Goal: Transaction & Acquisition: Obtain resource

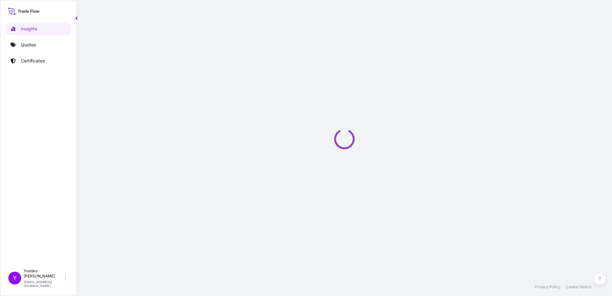
select select "2025"
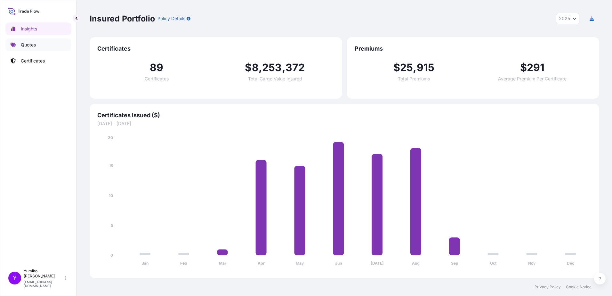
click at [37, 46] on link "Quotes" at bounding box center [38, 44] width 66 height 13
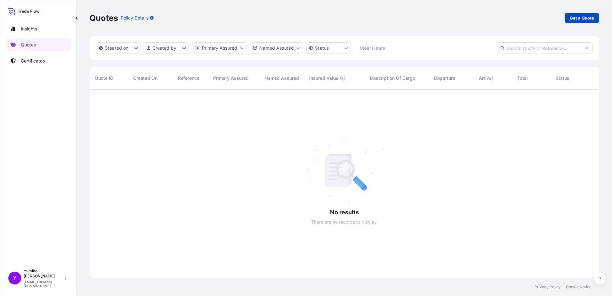
scroll to position [206, 504]
click at [580, 16] on p "Get a Quote" at bounding box center [581, 18] width 24 height 6
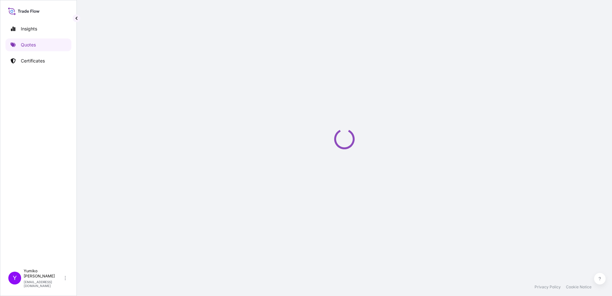
select select "Ocean Vessel"
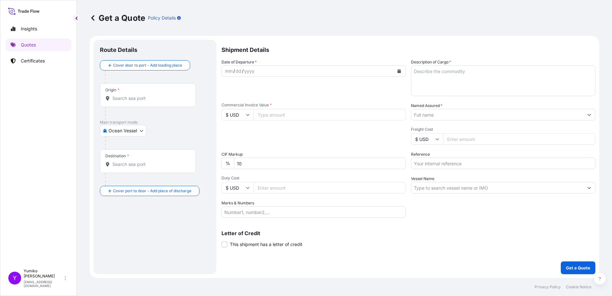
click at [125, 93] on div "Origin *" at bounding box center [148, 95] width 96 height 24
click at [125, 95] on input "Origin *" at bounding box center [149, 98] width 75 height 6
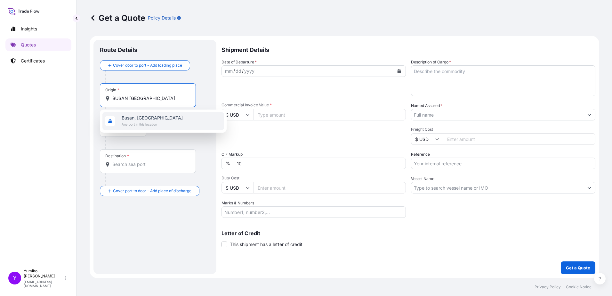
click at [141, 119] on span "Busan, [GEOGRAPHIC_DATA]" at bounding box center [152, 118] width 61 height 6
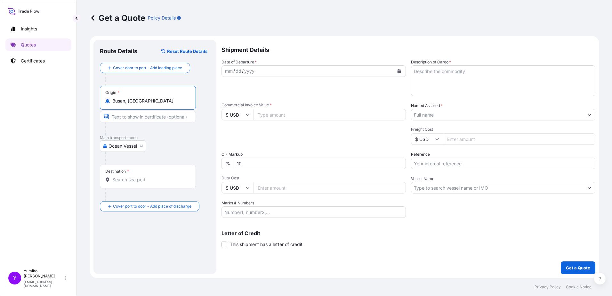
type input "Busan, [GEOGRAPHIC_DATA]"
click at [109, 174] on div "Destination *" at bounding box center [148, 176] width 96 height 24
click at [112, 176] on input "Destination *" at bounding box center [149, 179] width 75 height 6
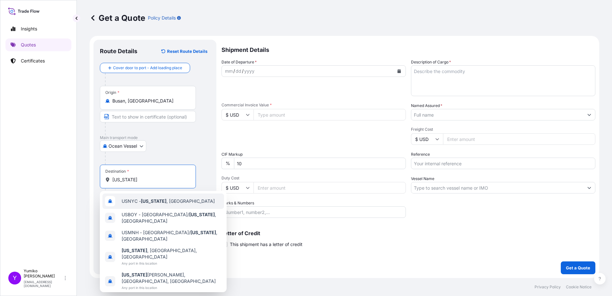
click at [163, 199] on span "USNYC - [US_STATE] , [GEOGRAPHIC_DATA]" at bounding box center [168, 201] width 93 height 6
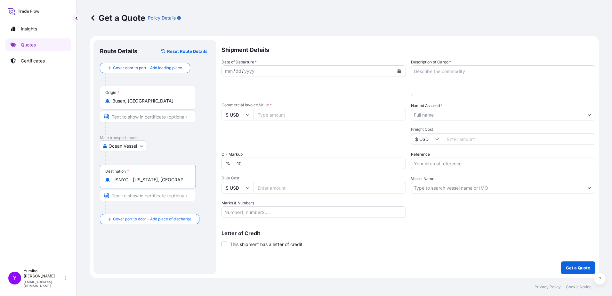
type input "USNYC - [US_STATE], [GEOGRAPHIC_DATA]"
click at [163, 100] on input "Busan, [GEOGRAPHIC_DATA]" at bounding box center [149, 101] width 75 height 6
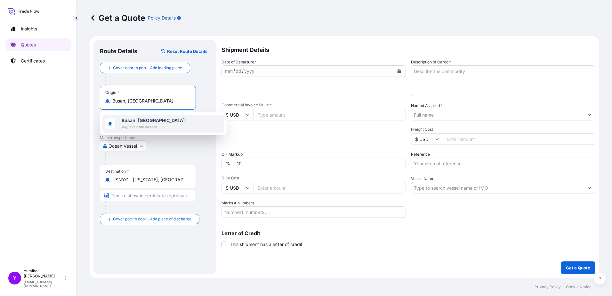
click at [156, 121] on b "Busan, [GEOGRAPHIC_DATA]" at bounding box center [153, 119] width 63 height 5
click at [169, 101] on input "Busan, [GEOGRAPHIC_DATA]" at bounding box center [149, 101] width 75 height 6
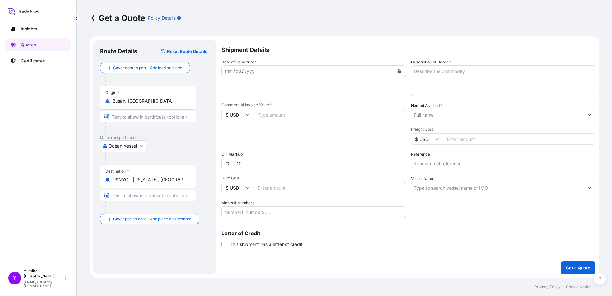
click at [136, 247] on div "Route Details Reset Route Details Cover door to port - Add loading place Place …" at bounding box center [155, 156] width 110 height 221
click at [249, 71] on div "yyyy" at bounding box center [249, 71] width 12 height 8
drag, startPoint x: 230, startPoint y: 74, endPoint x: 258, endPoint y: 74, distance: 28.1
click at [230, 74] on div "mm" at bounding box center [228, 71] width 9 height 8
click at [235, 74] on div "dd" at bounding box center [233, 71] width 7 height 8
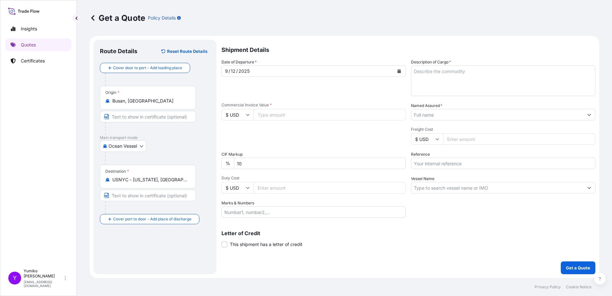
click at [273, 115] on input "Commercial Invoice Value *" at bounding box center [329, 115] width 152 height 12
click at [268, 117] on input "Commercial Invoice Value *" at bounding box center [329, 115] width 152 height 12
type input "112642.96"
click at [296, 133] on div "Packing Category Type to search a container mode Please select a primary mode o…" at bounding box center [313, 136] width 184 height 18
drag, startPoint x: 282, startPoint y: 189, endPoint x: 315, endPoint y: 183, distance: 34.1
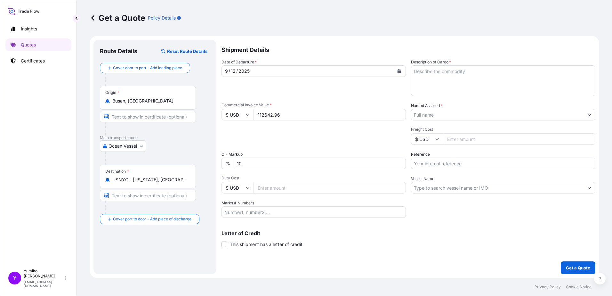
click at [282, 189] on input "Duty Cost" at bounding box center [329, 188] width 152 height 12
drag, startPoint x: 311, startPoint y: 229, endPoint x: 315, endPoint y: 220, distance: 9.7
click at [313, 228] on div "Letter of Credit This shipment has a letter of credit Letter of credit * Letter…" at bounding box center [408, 235] width 374 height 25
click at [282, 214] on input "Marks & Numbers" at bounding box center [313, 212] width 184 height 12
click at [278, 188] on input "Duty Cost" at bounding box center [329, 188] width 152 height 12
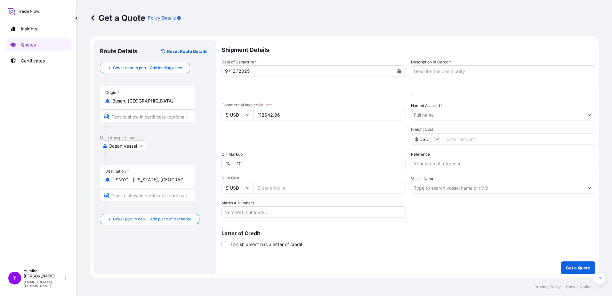
click at [271, 189] on input "Duty Cost" at bounding box center [329, 188] width 152 height 12
type input "16896.44"
drag, startPoint x: 326, startPoint y: 233, endPoint x: 331, endPoint y: 232, distance: 4.9
click at [327, 233] on p "Letter of Credit" at bounding box center [408, 232] width 374 height 5
click at [426, 77] on textarea "Description of Cargo *" at bounding box center [503, 80] width 184 height 31
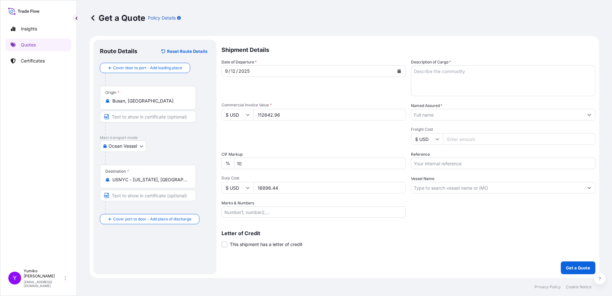
click at [433, 76] on textarea "Description of Cargo *" at bounding box center [503, 80] width 184 height 31
click at [513, 73] on textarea "ACETONITRILE / ISO TANK / 3 TANKS /" at bounding box center [503, 80] width 184 height 31
type textarea "ACETONITRILE / ISO TANK / 3 TANKS / 52.630 MT /"
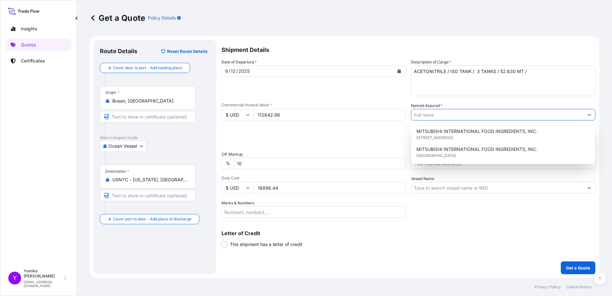
click at [437, 116] on input "Named Assured *" at bounding box center [497, 115] width 172 height 12
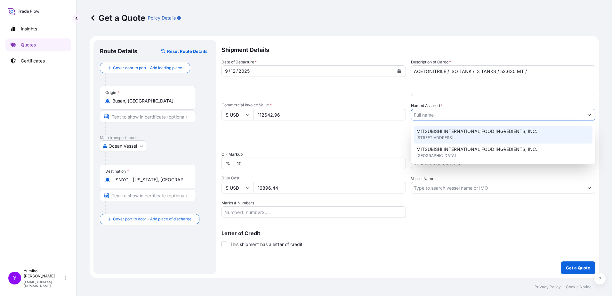
click at [441, 135] on span "[STREET_ADDRESS]" at bounding box center [434, 137] width 37 height 6
type input "MITSUBISHI INTERNATIONAL FOOD INGREDIENTS, INC."
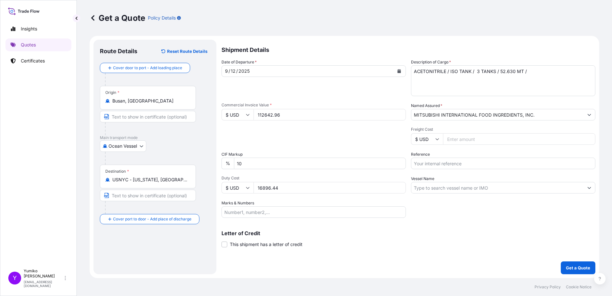
click at [459, 138] on input "Freight Cost" at bounding box center [519, 139] width 152 height 12
drag, startPoint x: 460, startPoint y: 140, endPoint x: 426, endPoint y: 144, distance: 33.4
click at [426, 144] on div "$ USD 7900" at bounding box center [503, 139] width 184 height 12
click at [465, 139] on input "7900" at bounding box center [519, 139] width 152 height 12
type input "7"
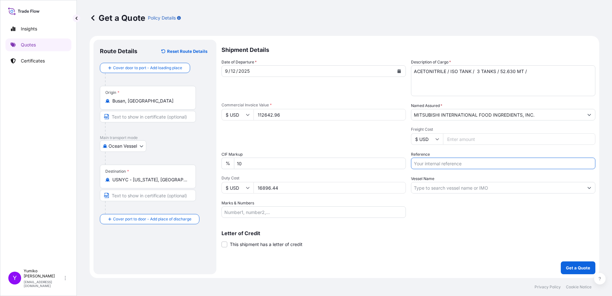
click at [436, 163] on input "Reference" at bounding box center [503, 163] width 184 height 12
type input "4800000247"
click at [410, 228] on div "Letter of Credit This shipment has a letter of credit Letter of credit * Letter…" at bounding box center [408, 235] width 374 height 25
click at [440, 189] on input "Vessel Name" at bounding box center [497, 188] width 172 height 12
paste input "EVER FAIR 0VCLFE1MA"
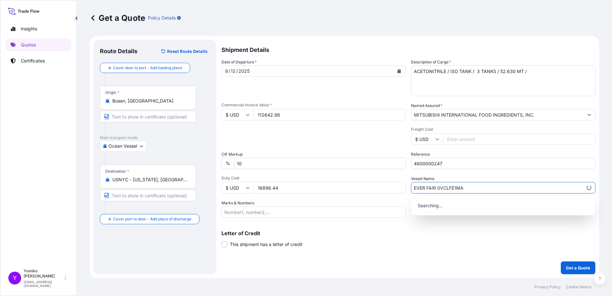
type input "EVER FAIR 0VCLFE1MA"
click at [455, 235] on p "Letter of Credit" at bounding box center [408, 232] width 374 height 5
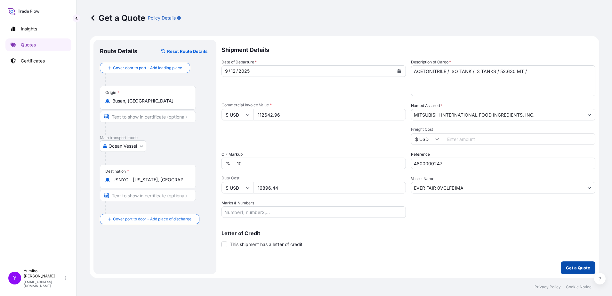
click at [575, 266] on p "Get a Quote" at bounding box center [577, 267] width 24 height 6
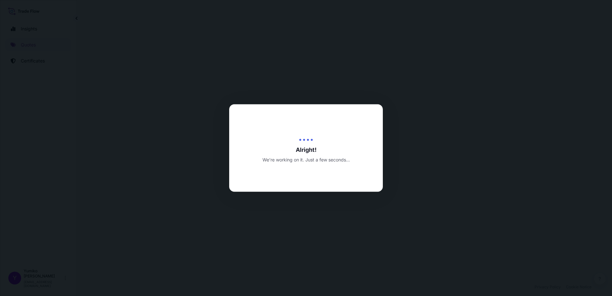
select select "Ocean Vessel"
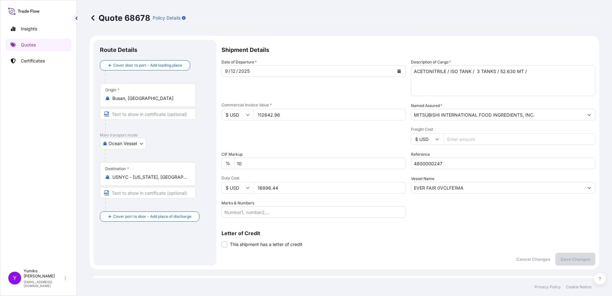
click at [401, 253] on div "Shipment Details Date of Departure * [DATE] Cargo Category * Food Additives Des…" at bounding box center [408, 152] width 374 height 225
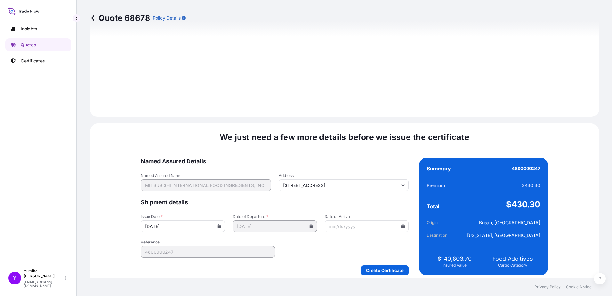
scroll to position [722, 0]
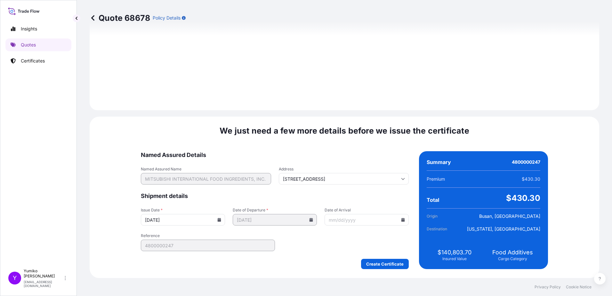
click at [304, 249] on form "Named Assured Details Named Assured Name MITSUBISHI INTERNATIONAL FOOD INGREDIE…" at bounding box center [275, 210] width 268 height 118
click at [337, 221] on input "Date of Arrival" at bounding box center [366, 220] width 84 height 12
click at [345, 220] on input "Date of Arrival" at bounding box center [366, 220] width 84 height 12
type input "[DATE]"
click at [308, 263] on div "Create Certificate" at bounding box center [275, 263] width 268 height 10
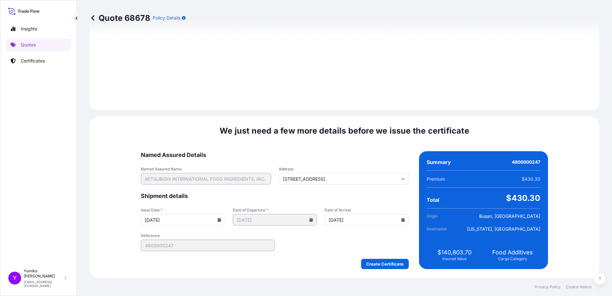
click at [308, 263] on div "Create Certificate" at bounding box center [275, 263] width 268 height 10
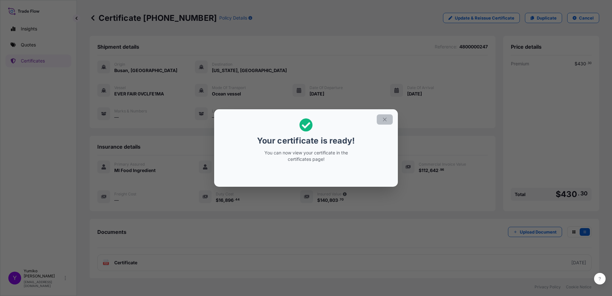
click at [391, 116] on button "button" at bounding box center [384, 119] width 16 height 10
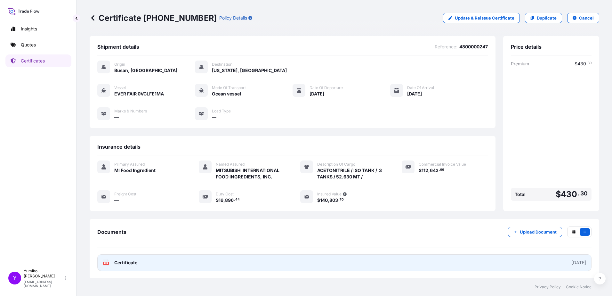
click at [126, 262] on span "Certificate" at bounding box center [125, 262] width 23 height 6
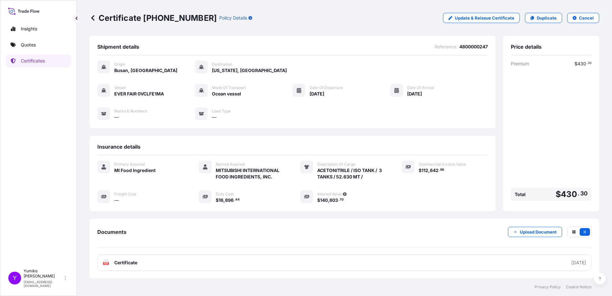
click at [283, 25] on div "Certificate [PHONE_NUMBER] Policy Details Update & Reissue Certificate Duplicat…" at bounding box center [344, 18] width 509 height 36
click at [300, 30] on div "Certificate [PHONE_NUMBER] Policy Details Update & Reissue Certificate Duplicat…" at bounding box center [344, 18] width 509 height 36
click at [282, 22] on div "Certificate [PHONE_NUMBER] Policy Details Update & Reissue Certificate Duplicat…" at bounding box center [344, 18] width 509 height 10
